Goal: Task Accomplishment & Management: Complete application form

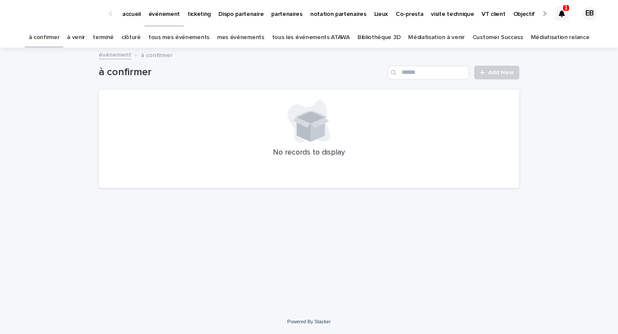
click at [563, 12] on icon at bounding box center [562, 13] width 6 height 7
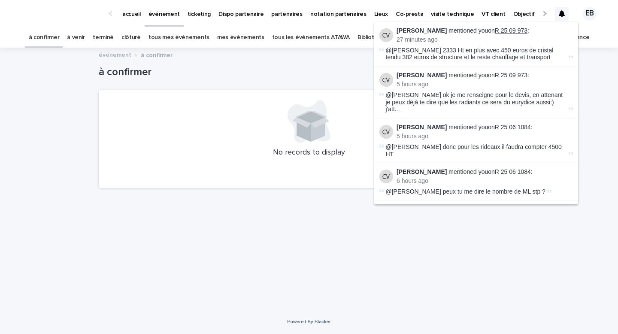
click at [496, 30] on link "R 25 09 973" at bounding box center [511, 30] width 33 height 7
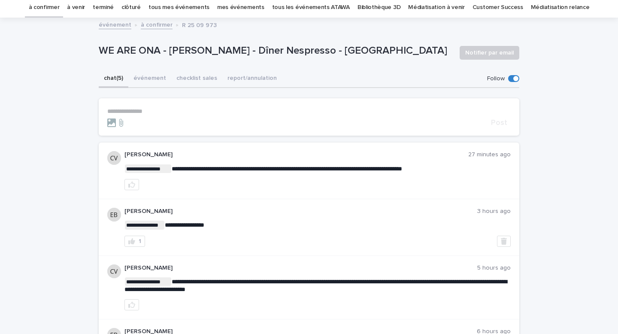
scroll to position [32, 0]
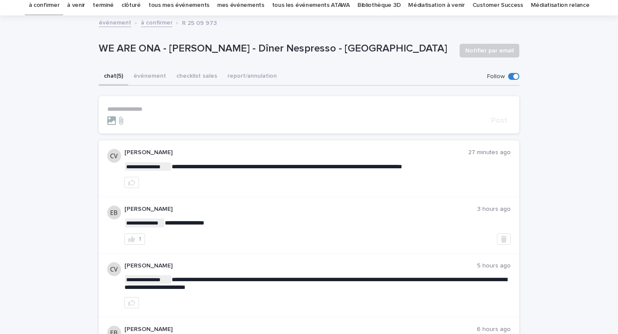
click at [215, 109] on p "**********" at bounding box center [308, 109] width 403 height 7
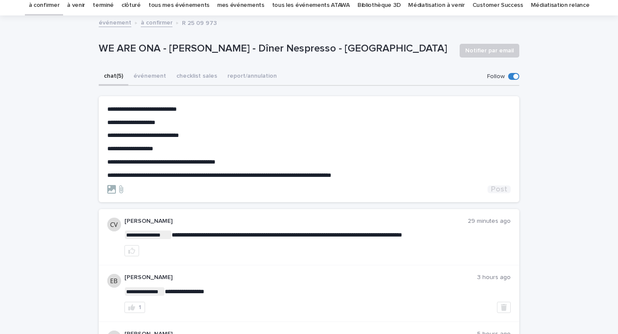
click at [502, 192] on span "Post" at bounding box center [499, 189] width 16 height 8
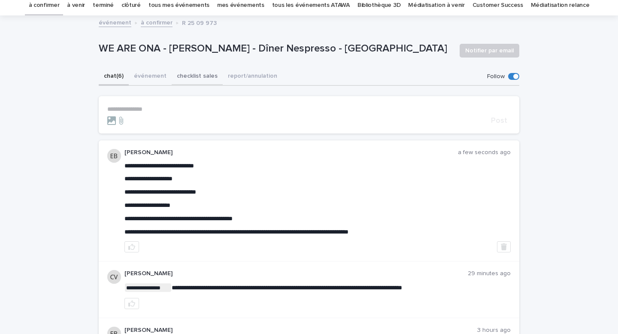
scroll to position [0, 0]
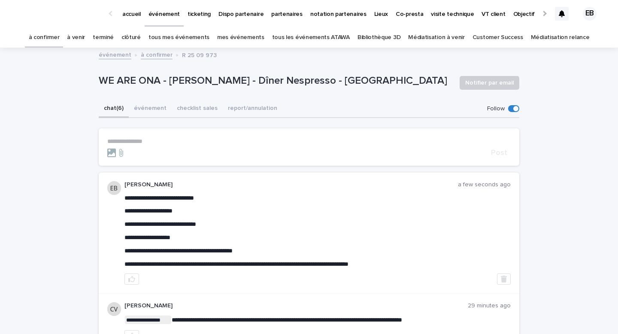
click at [275, 8] on p "partenaires" at bounding box center [286, 9] width 31 height 18
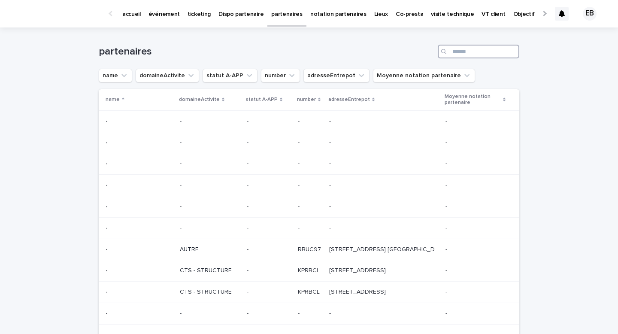
click at [464, 52] on input "Search" at bounding box center [479, 52] width 82 height 14
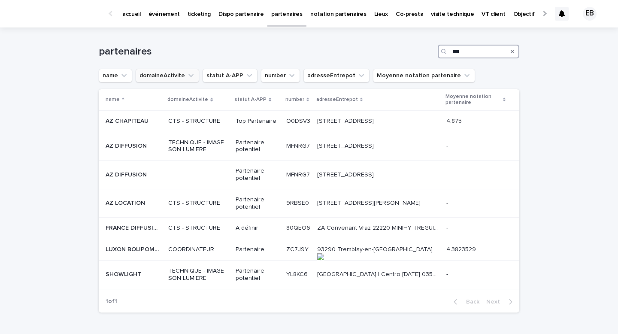
type input "**"
click at [130, 19] on link "accueil" at bounding box center [131, 13] width 26 height 27
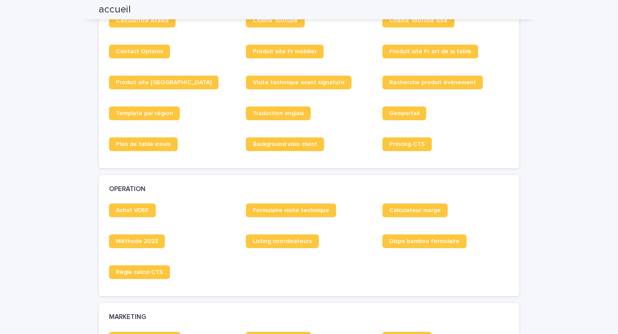
scroll to position [788, 0]
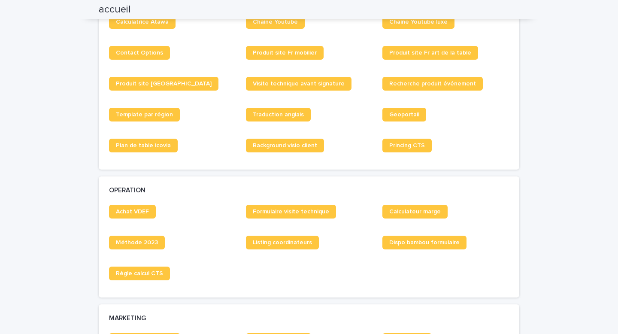
click at [420, 88] on link "Recherche produit événement" at bounding box center [432, 84] width 100 height 14
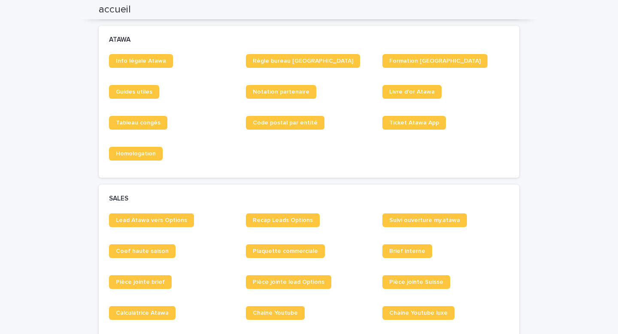
scroll to position [0, 0]
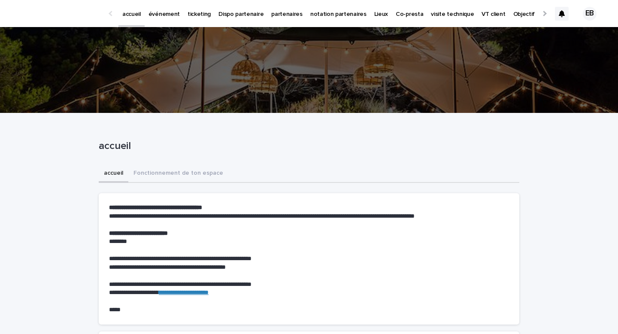
click at [124, 17] on p "accueil" at bounding box center [131, 9] width 18 height 18
